Goal: Task Accomplishment & Management: Manage account settings

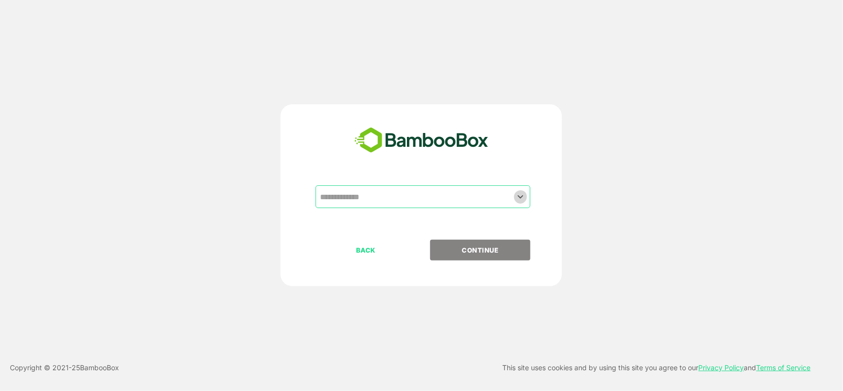
click at [521, 199] on icon "Open" at bounding box center [521, 197] width 12 height 12
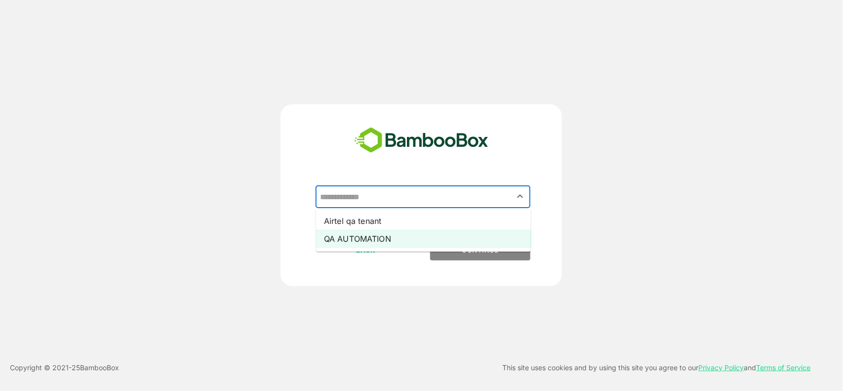
click at [350, 234] on li "QA AUTOMATION" at bounding box center [423, 239] width 215 height 18
type input "**********"
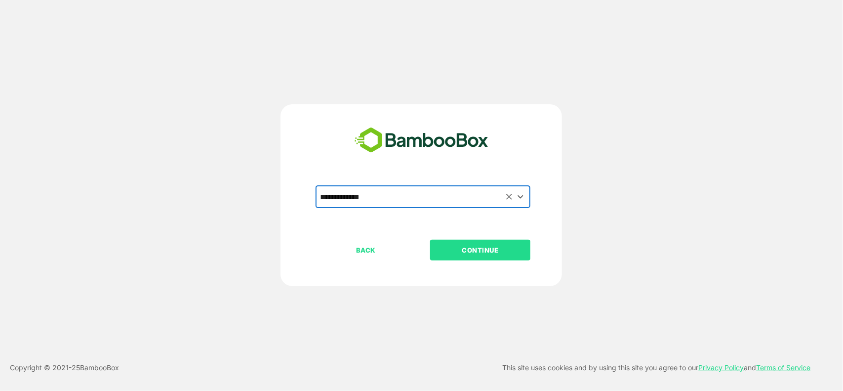
click at [458, 245] on p "CONTINUE" at bounding box center [480, 249] width 99 height 11
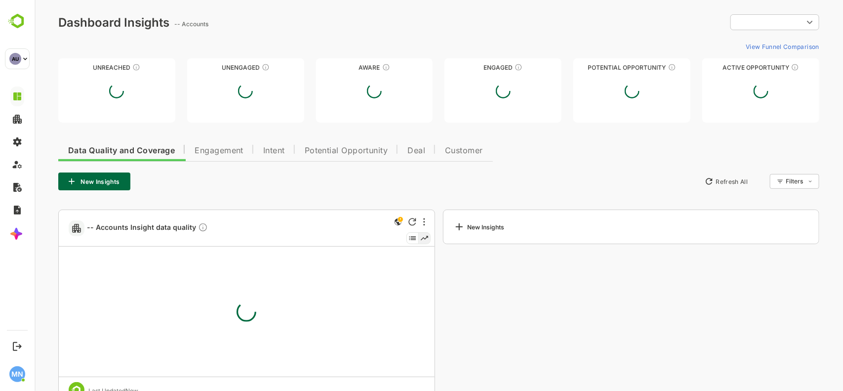
type input "**********"
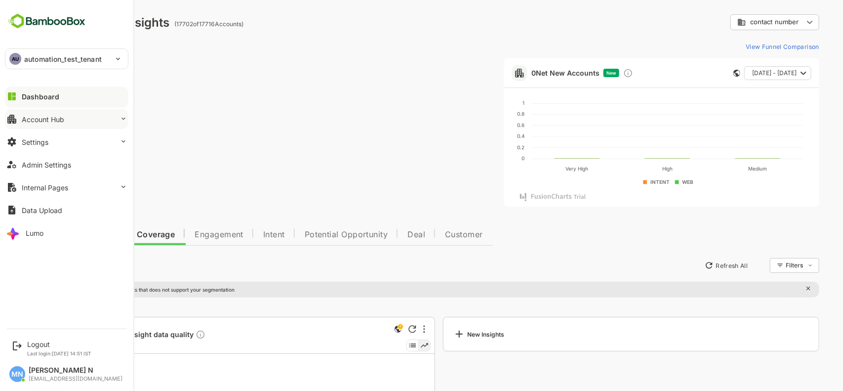
click at [90, 117] on button "Account Hub" at bounding box center [66, 119] width 123 height 20
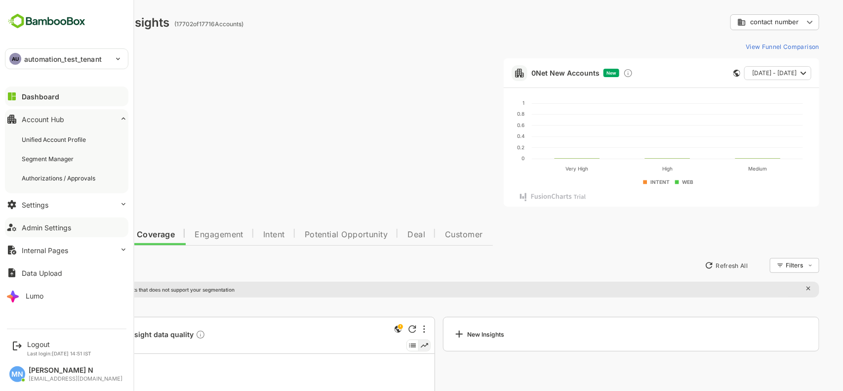
click at [28, 224] on div "Admin Settings" at bounding box center [46, 227] width 49 height 8
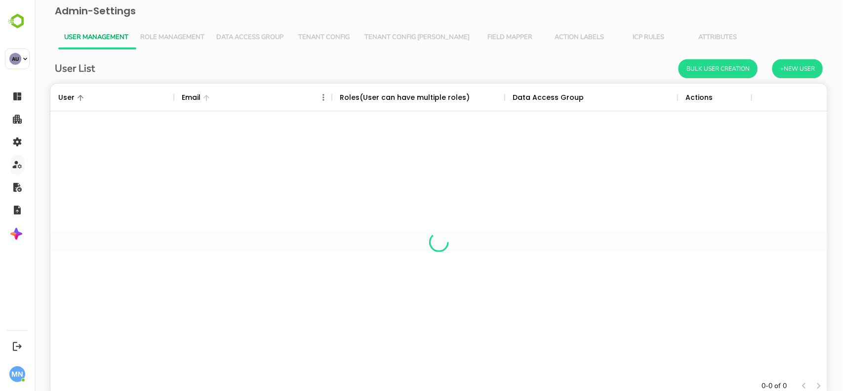
scroll to position [280, 759]
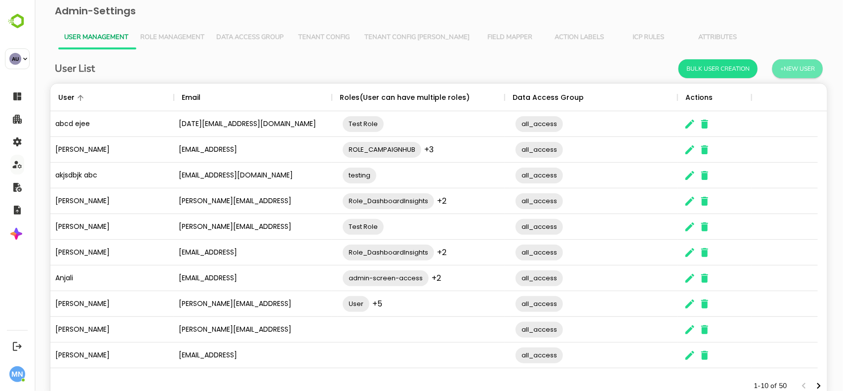
click at [788, 70] on button "+New User" at bounding box center [797, 68] width 50 height 19
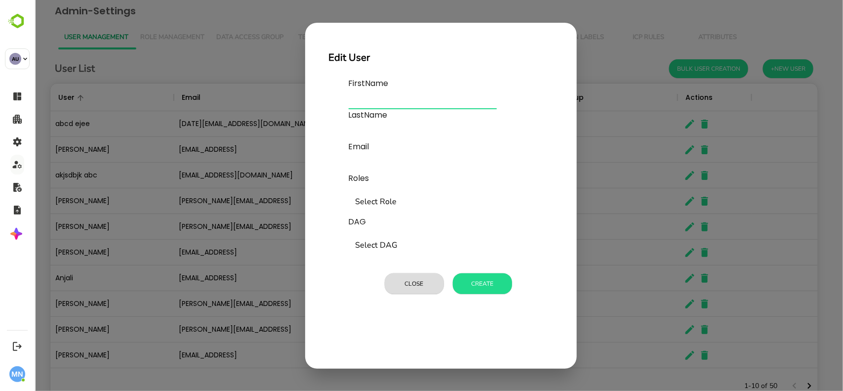
click at [364, 95] on input "text" at bounding box center [422, 101] width 148 height 16
type input "**********"
click at [366, 164] on input "text" at bounding box center [422, 165] width 148 height 16
paste input "**********"
type input "**********"
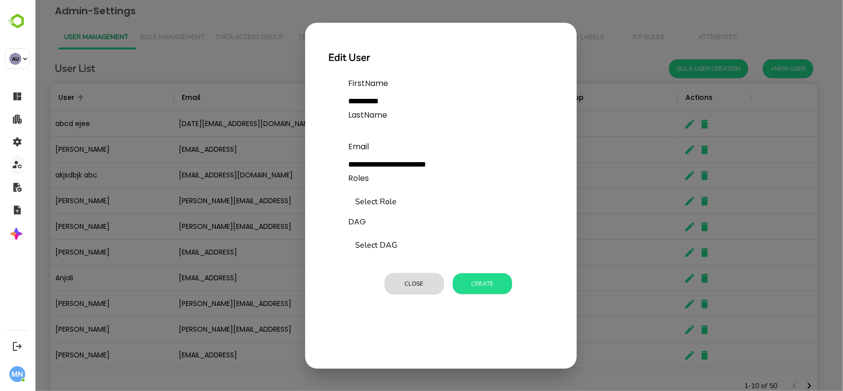
click at [375, 113] on label "LastName" at bounding box center [422, 115] width 148 height 12
click at [388, 139] on input "text" at bounding box center [422, 133] width 148 height 16
type input "****"
click at [397, 206] on input "Select Role" at bounding box center [447, 202] width 189 height 19
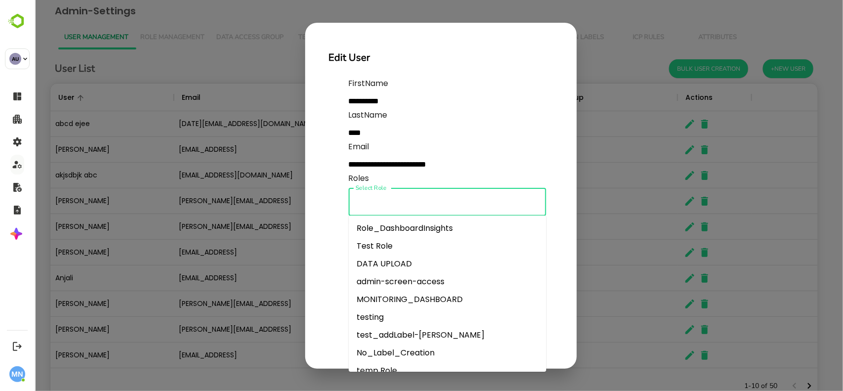
click at [400, 223] on li "Role_DashboardInsights" at bounding box center [447, 228] width 198 height 18
click at [479, 209] on input "Select Role" at bounding box center [491, 202] width 69 height 19
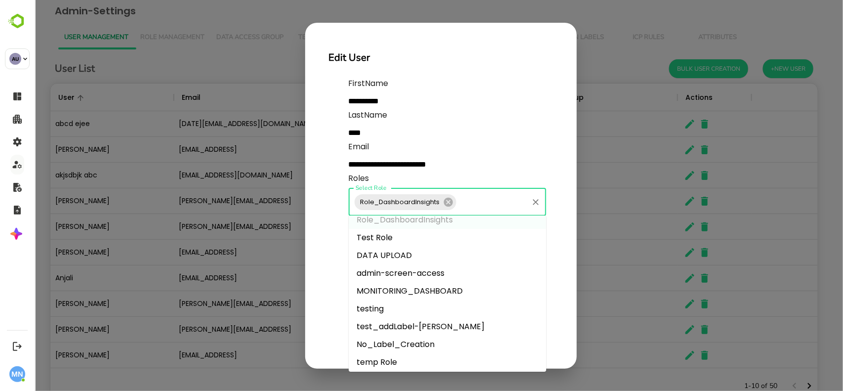
scroll to position [9, 0]
click at [382, 271] on li "admin-screen-access" at bounding box center [447, 273] width 198 height 18
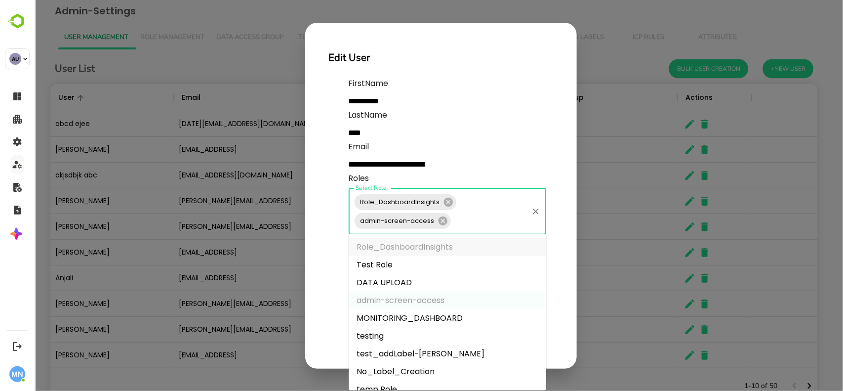
click at [479, 221] on input "Select Role" at bounding box center [489, 220] width 75 height 19
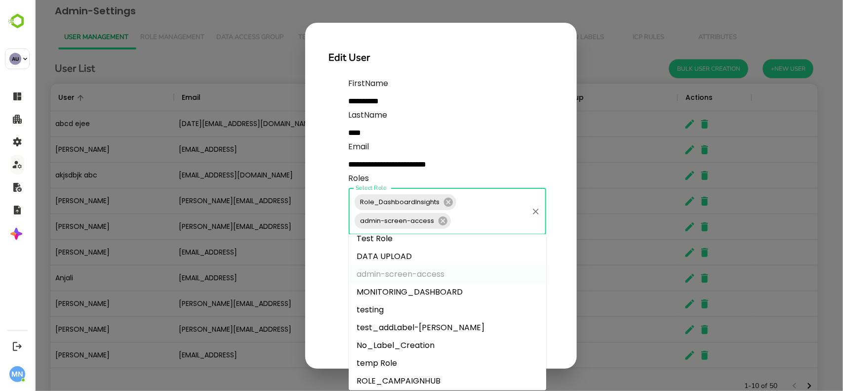
click at [419, 289] on li "MONITORING_DASHBOARD" at bounding box center [447, 292] width 198 height 18
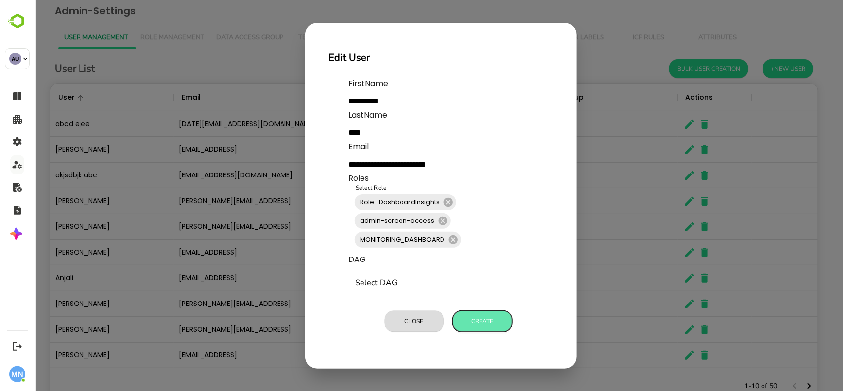
click at [483, 319] on button "Create" at bounding box center [481, 321] width 59 height 21
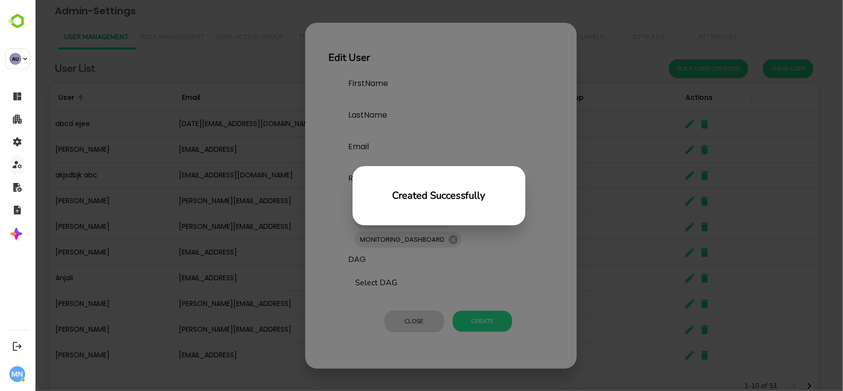
click at [619, 25] on div "Created Successfully" at bounding box center [438, 195] width 809 height 391
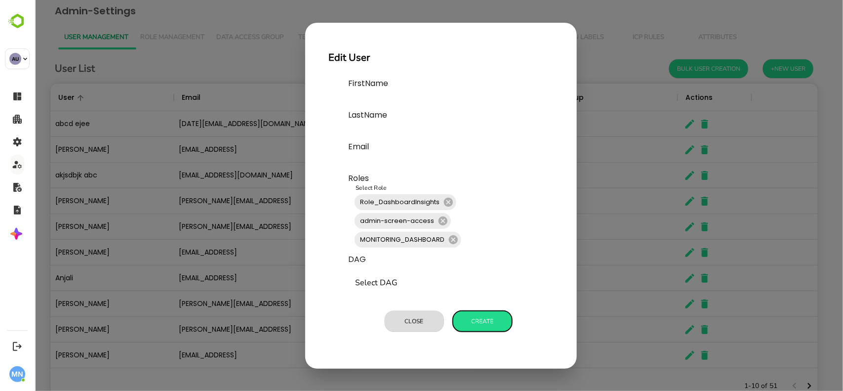
click at [489, 315] on button "Create" at bounding box center [481, 321] width 59 height 21
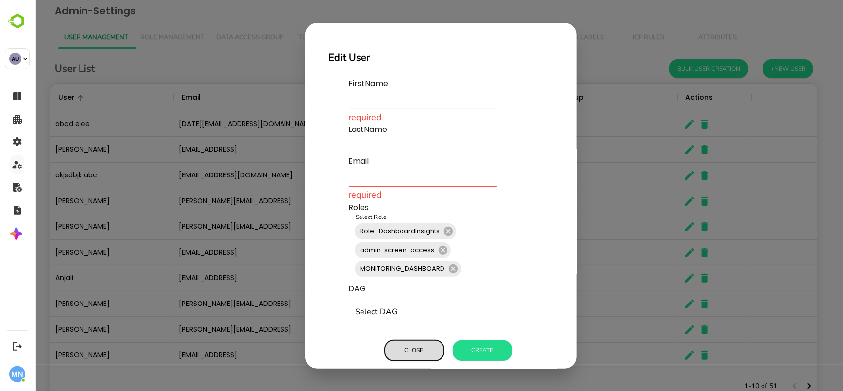
click at [413, 343] on button "Close" at bounding box center [413, 350] width 59 height 21
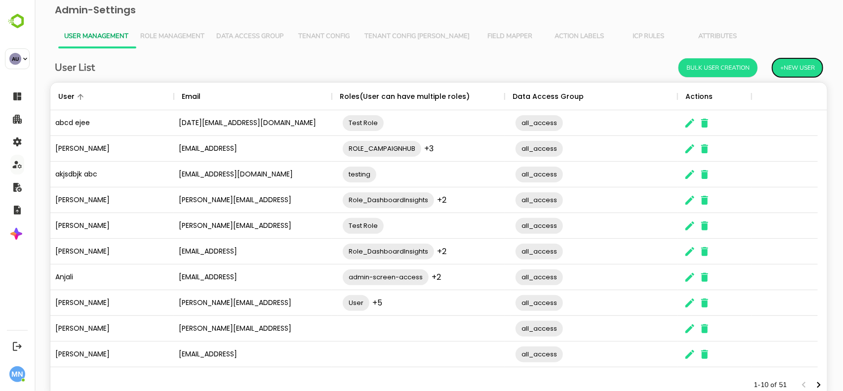
scroll to position [0, 0]
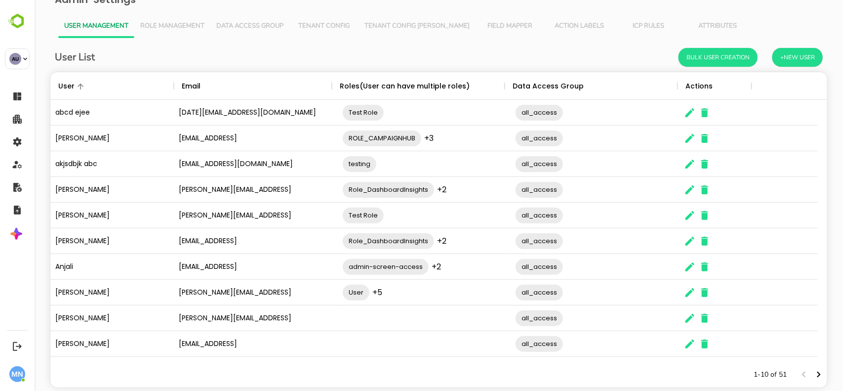
scroll to position [12, 0]
click at [813, 372] on icon "Next page" at bounding box center [819, 373] width 12 height 12
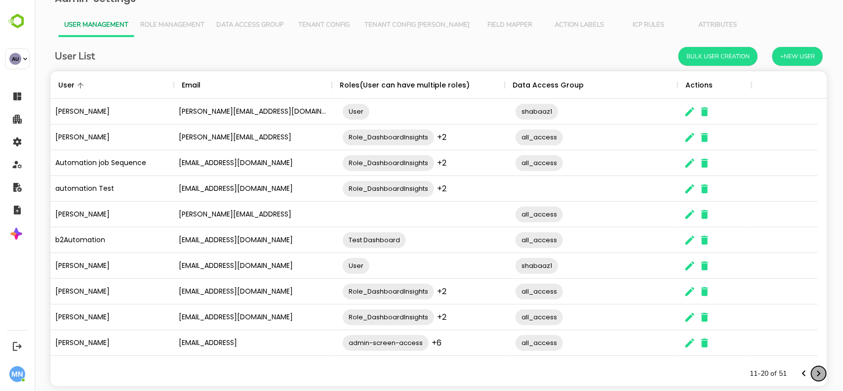
click at [813, 372] on icon "Next page" at bounding box center [819, 373] width 12 height 12
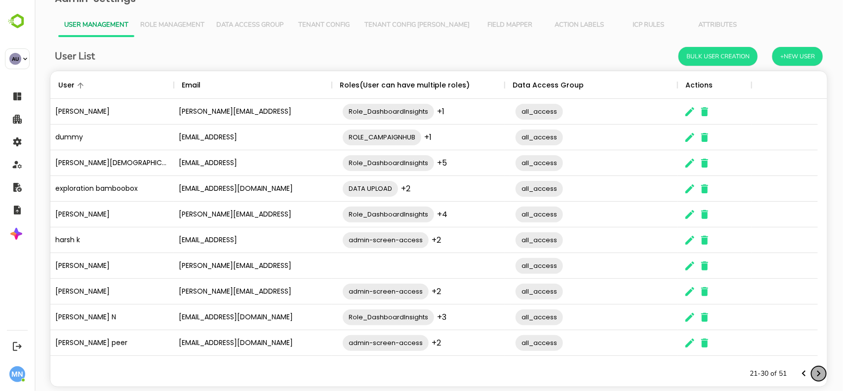
click at [813, 372] on icon "Next page" at bounding box center [819, 373] width 12 height 12
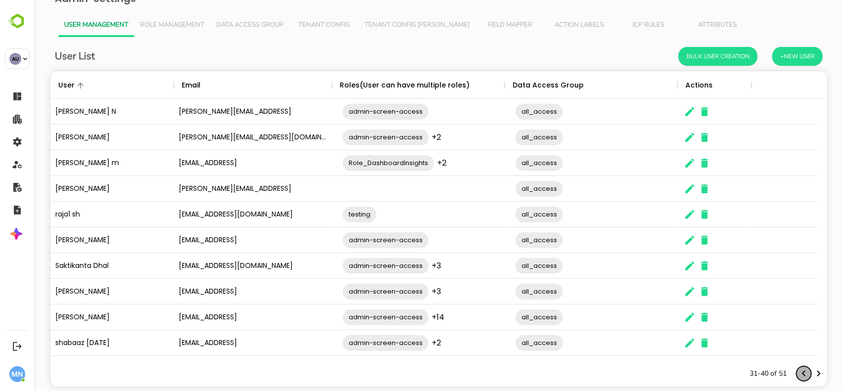
click at [798, 371] on icon "Previous page" at bounding box center [804, 373] width 12 height 12
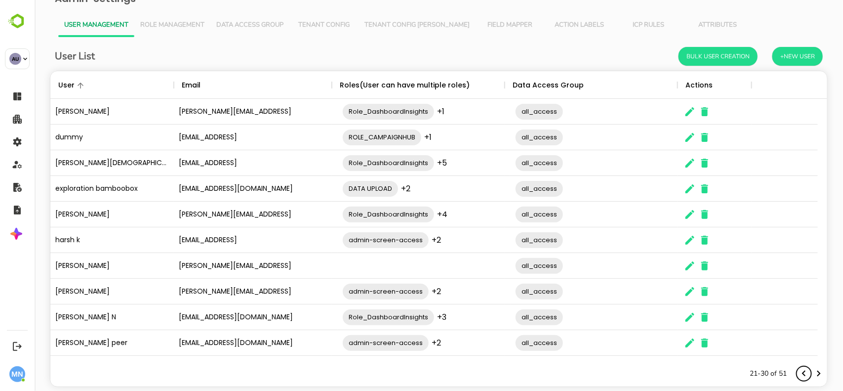
click at [798, 371] on icon "Previous page" at bounding box center [804, 373] width 12 height 12
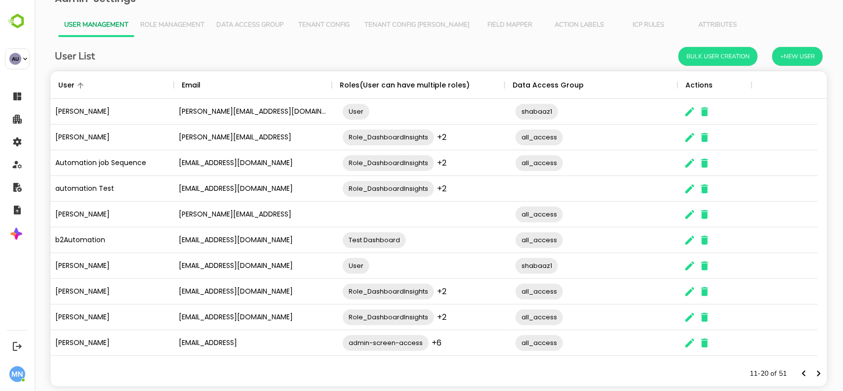
click at [200, 188] on div "[EMAIL_ADDRESS][DOMAIN_NAME]" at bounding box center [252, 189] width 158 height 26
click at [687, 191] on icon "The User Data" at bounding box center [689, 188] width 9 height 9
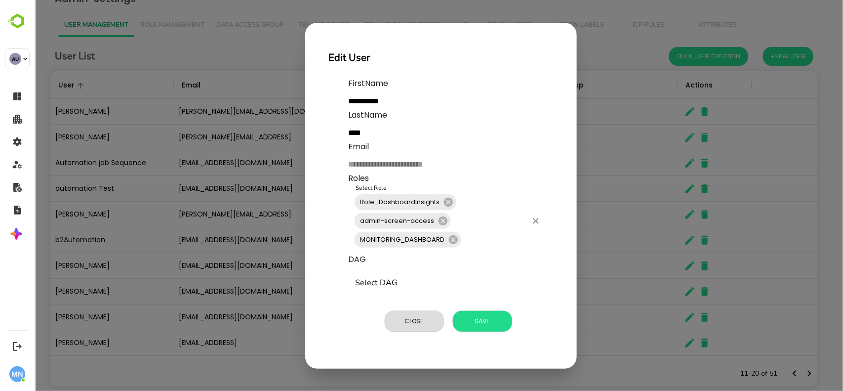
click at [481, 227] on div "Role_DashboardInsights admin-screen-access MONITORING_DASHBOARD Select Role" at bounding box center [447, 220] width 198 height 65
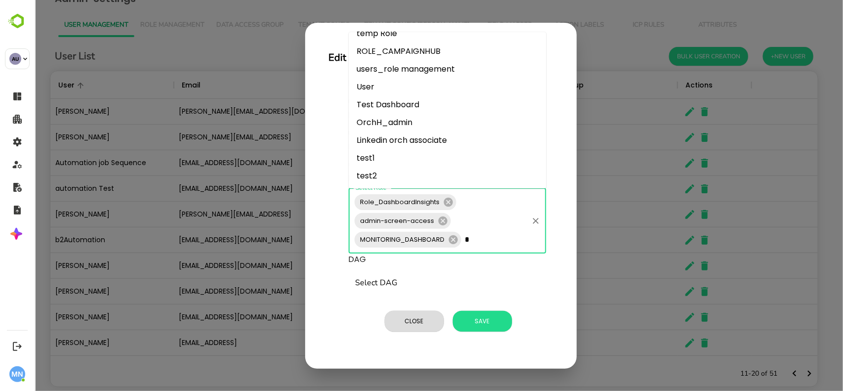
scroll to position [0, 0]
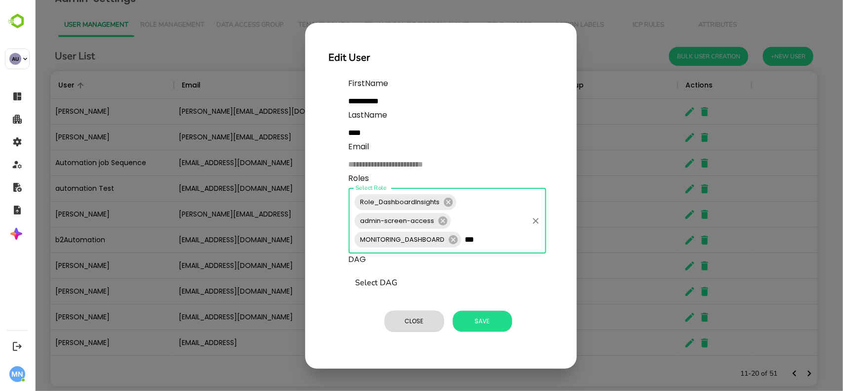
type input "***"
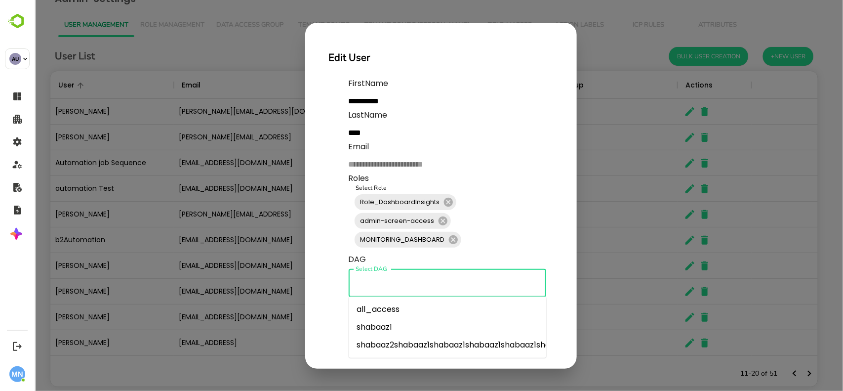
click at [418, 280] on input "Select DAG" at bounding box center [447, 283] width 189 height 19
click at [385, 315] on li "all_access" at bounding box center [447, 309] width 198 height 18
type input "**********"
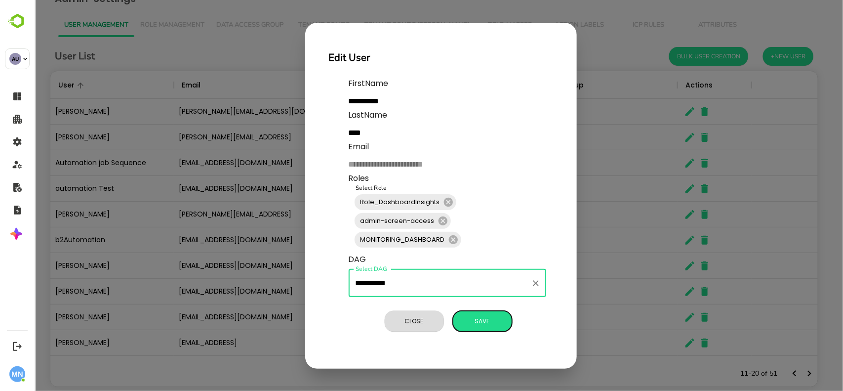
click at [481, 321] on span "Save" at bounding box center [481, 321] width 49 height 13
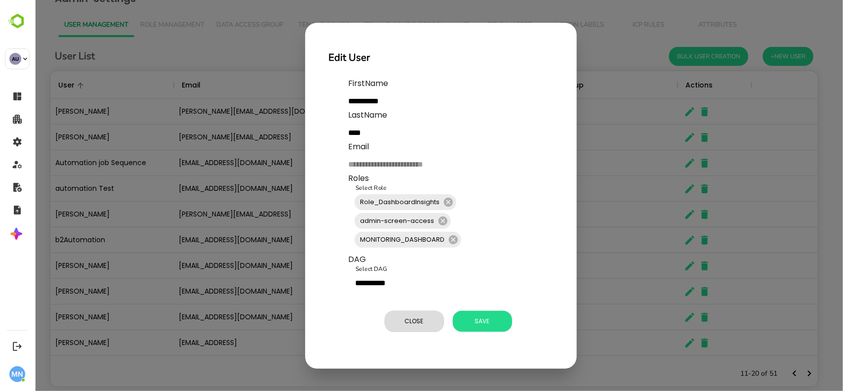
scroll to position [10, 10]
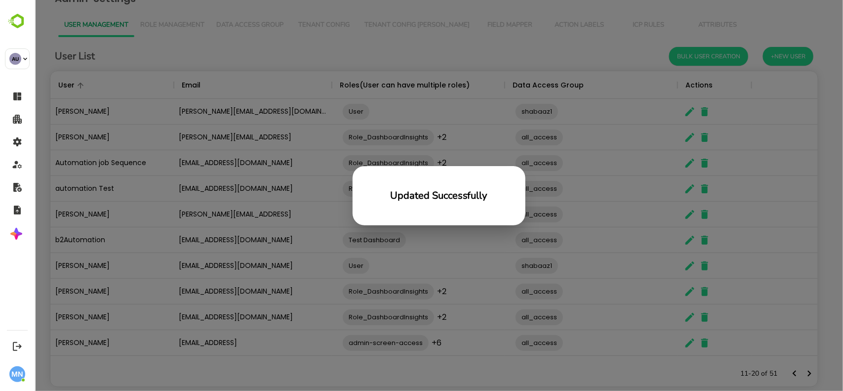
click at [243, 50] on div "Updated Successfully" at bounding box center [438, 195] width 809 height 391
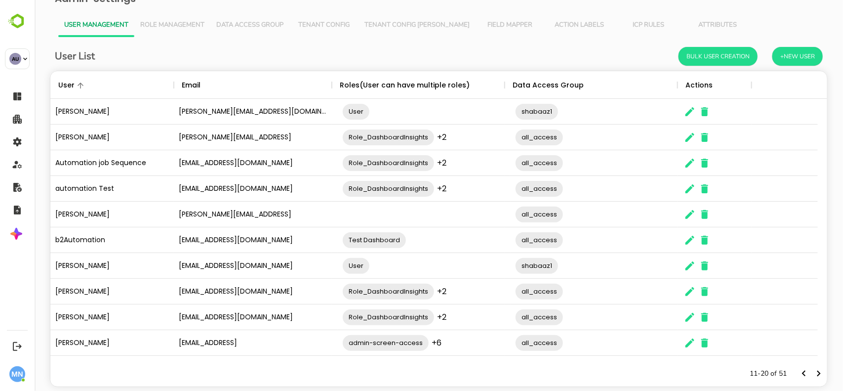
scroll to position [280, 759]
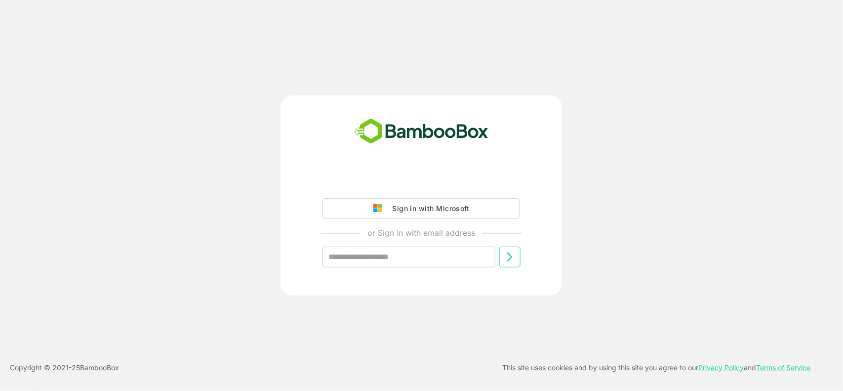
click at [432, 209] on div "Sign in with Microsoft" at bounding box center [428, 208] width 82 height 13
click at [393, 213] on div "Sign in with Microsoft" at bounding box center [428, 208] width 82 height 13
